Goal: Find specific page/section: Find specific page/section

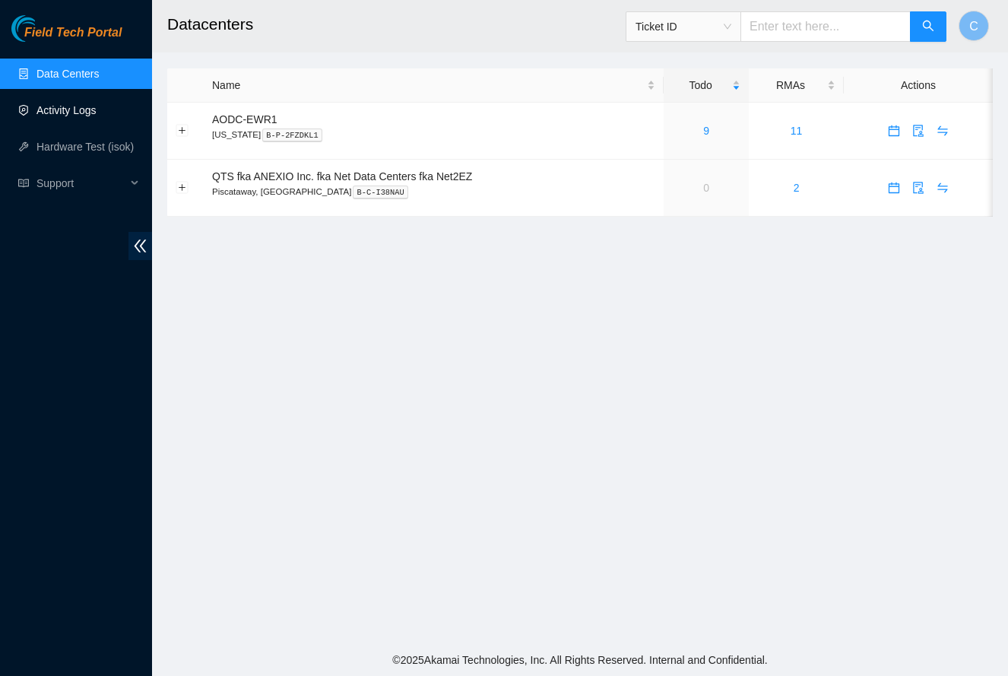
click at [59, 112] on link "Activity Logs" at bounding box center [66, 110] width 60 height 12
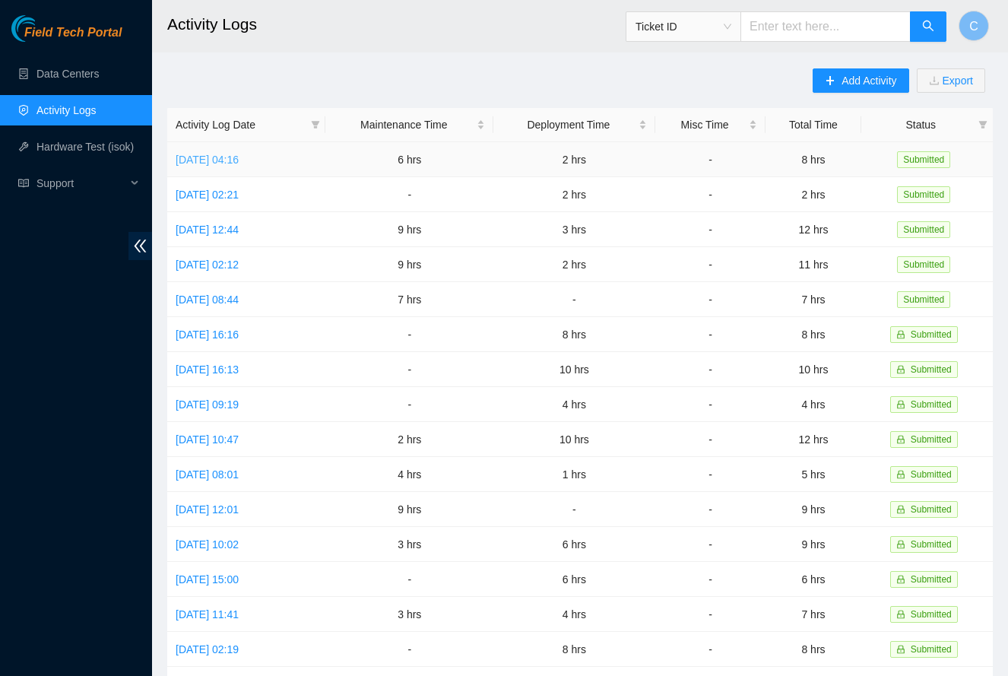
click at [239, 162] on link "[DATE] 04:16" at bounding box center [207, 160] width 63 height 12
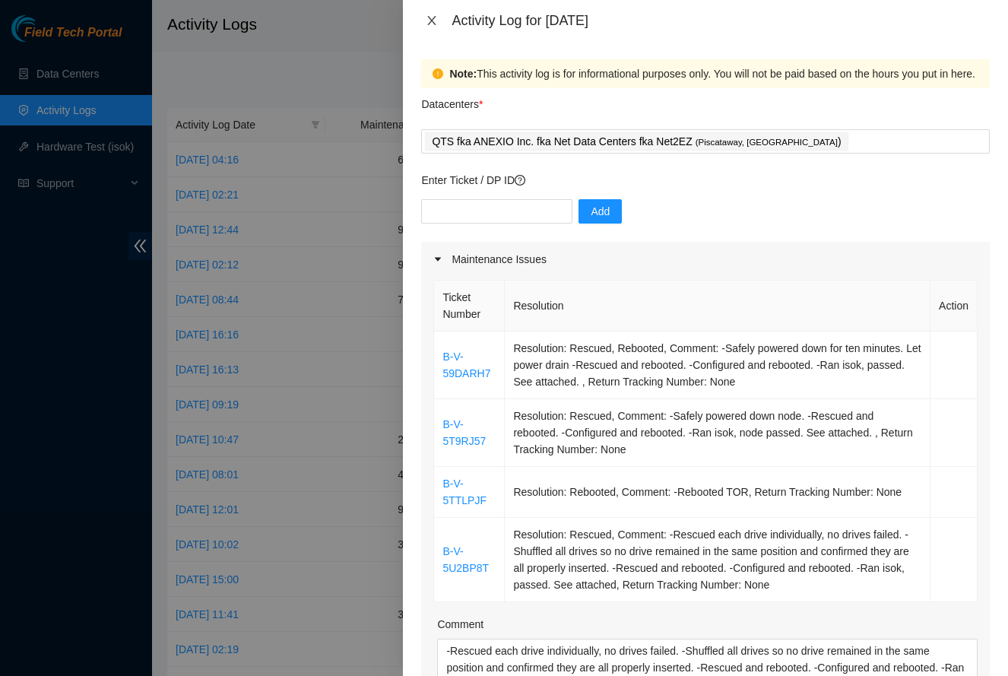
click at [426, 19] on icon "close" at bounding box center [432, 20] width 12 height 12
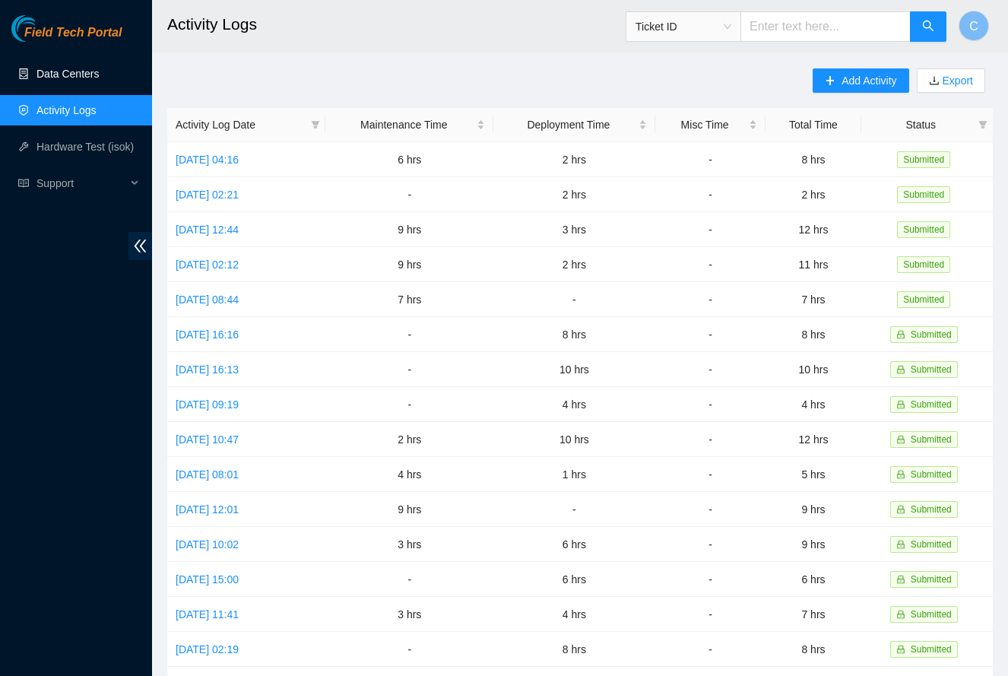
click at [66, 69] on link "Data Centers" at bounding box center [67, 74] width 62 height 12
